Goal: Information Seeking & Learning: Stay updated

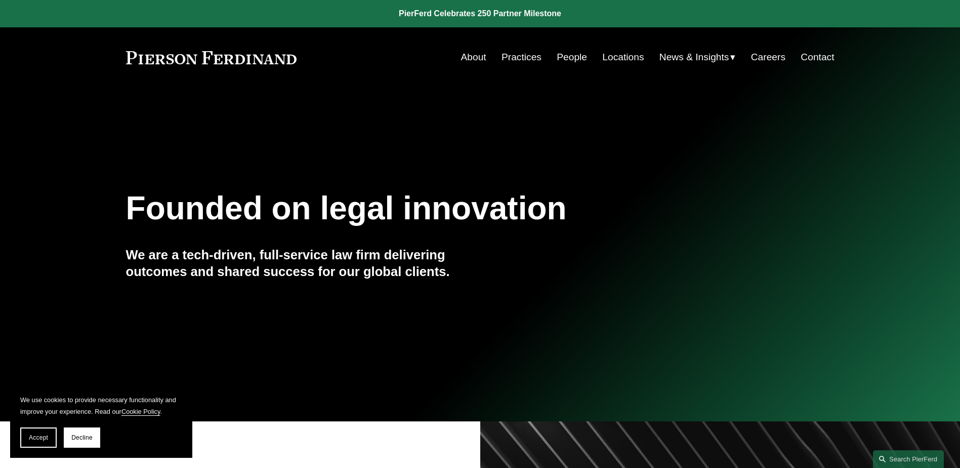
click at [0, 0] on span "News" at bounding box center [0, 0] width 0 height 0
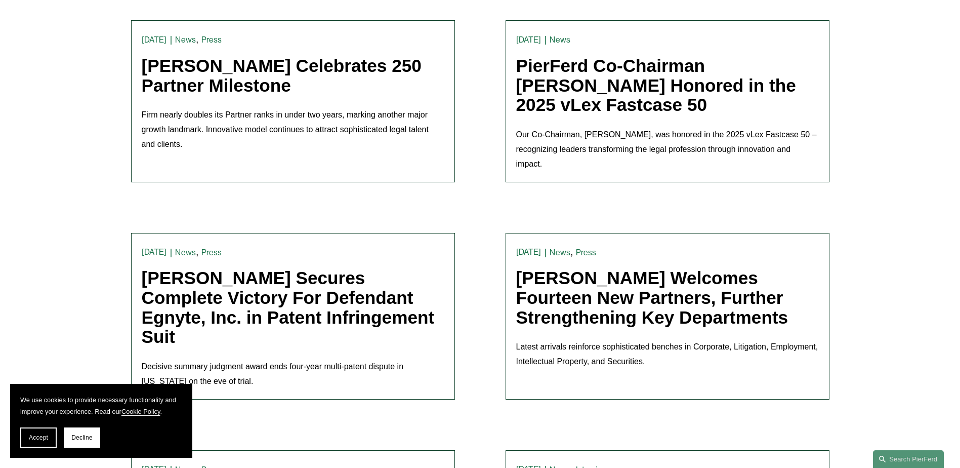
scroll to position [557, 0]
